Goal: Find specific page/section: Find specific page/section

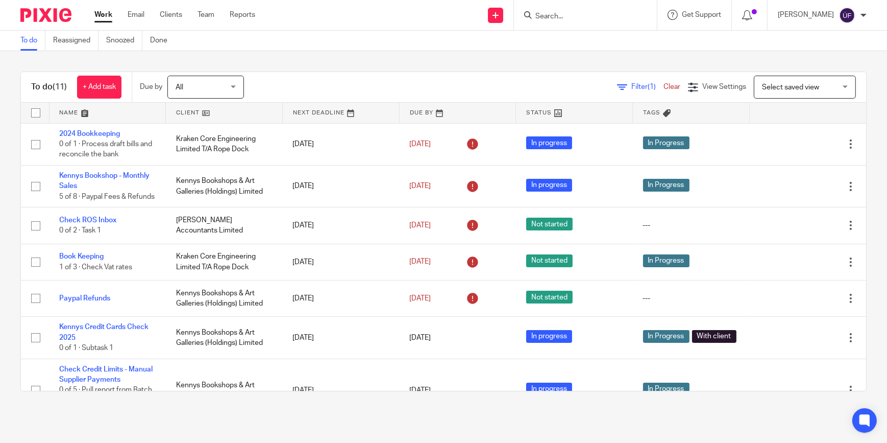
click at [601, 14] on input "Search" at bounding box center [581, 16] width 92 height 9
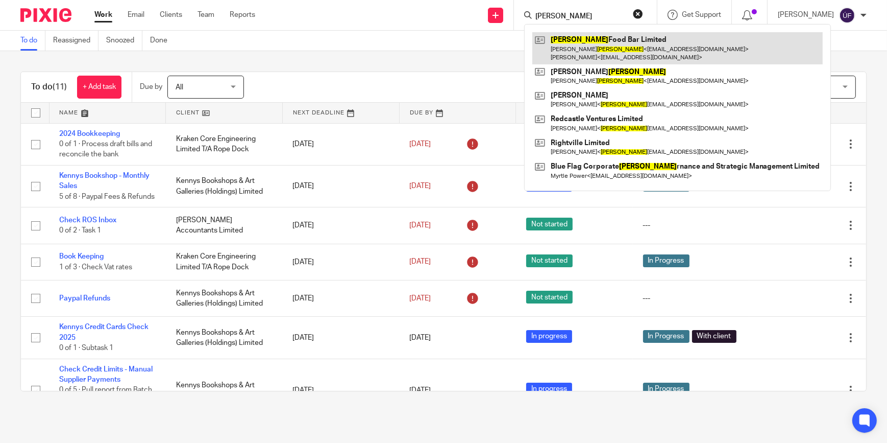
type input "[PERSON_NAME]"
click at [604, 47] on link at bounding box center [678, 48] width 291 height 32
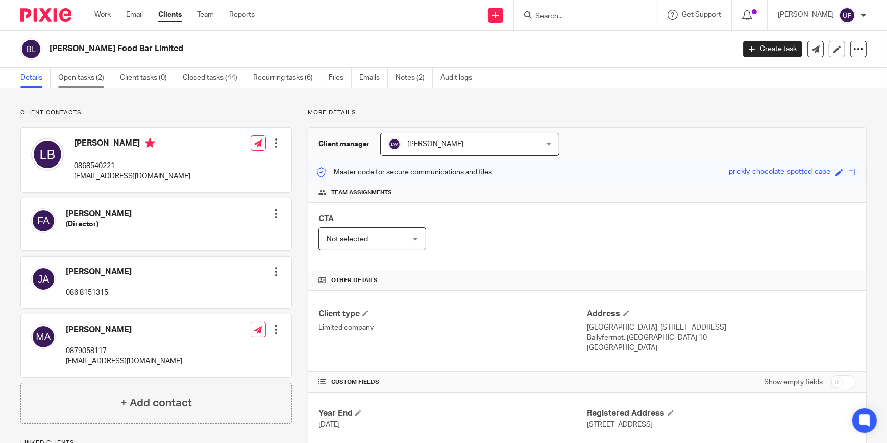
click at [94, 77] on link "Open tasks (2)" at bounding box center [85, 78] width 54 height 20
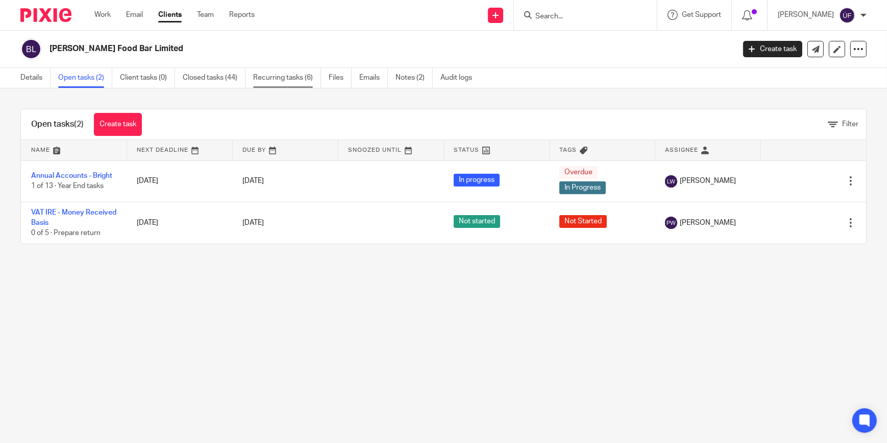
click at [282, 78] on link "Recurring tasks (6)" at bounding box center [287, 78] width 68 height 20
